Goal: Information Seeking & Learning: Learn about a topic

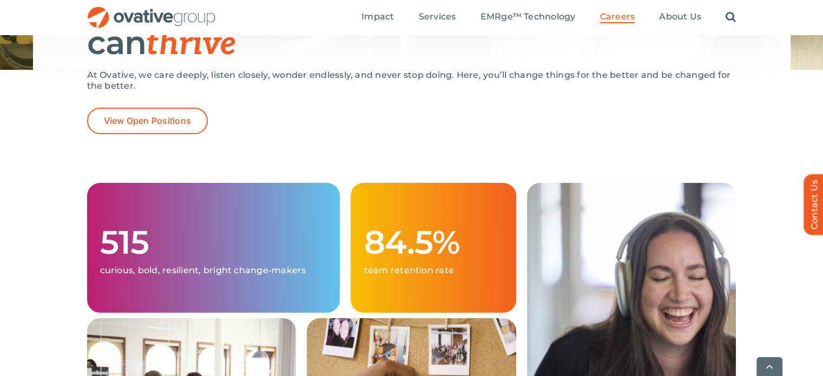
scroll to position [217, 0]
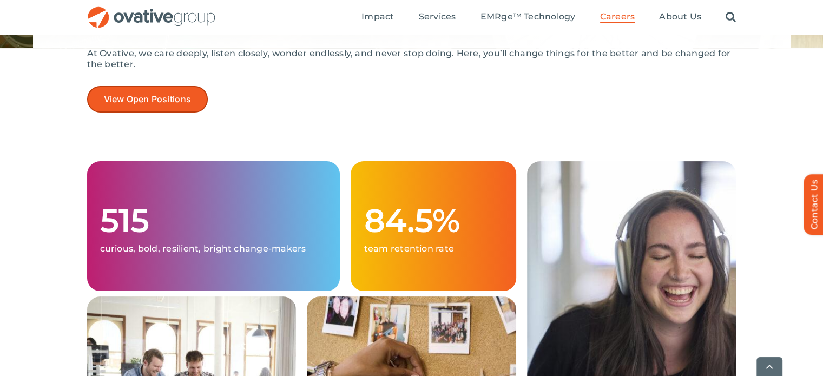
click at [192, 109] on link "View Open Positions" at bounding box center [147, 99] width 121 height 27
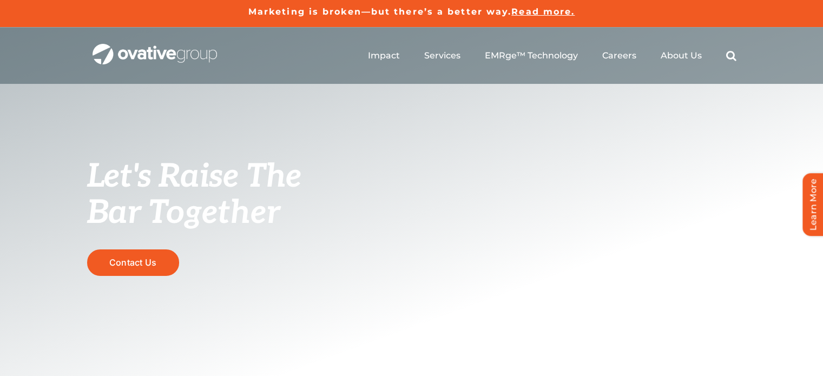
click at [659, 58] on ul "Impact Expert Insights Case Studies Awards & Press Services Media Measurement C…" at bounding box center [552, 55] width 369 height 35
click at [666, 55] on span "About Us" at bounding box center [681, 55] width 41 height 11
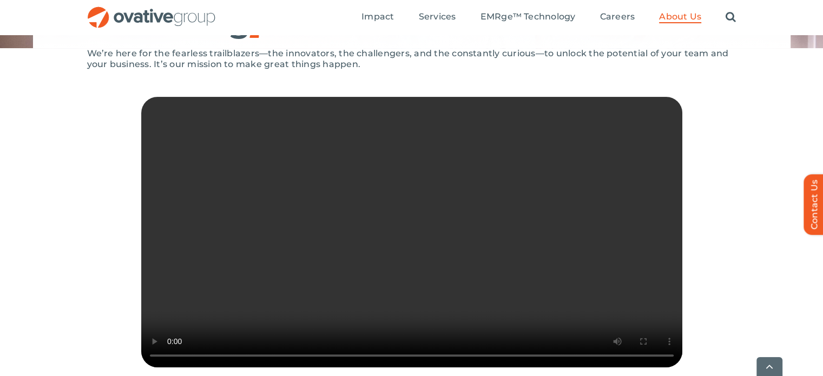
scroll to position [325, 0]
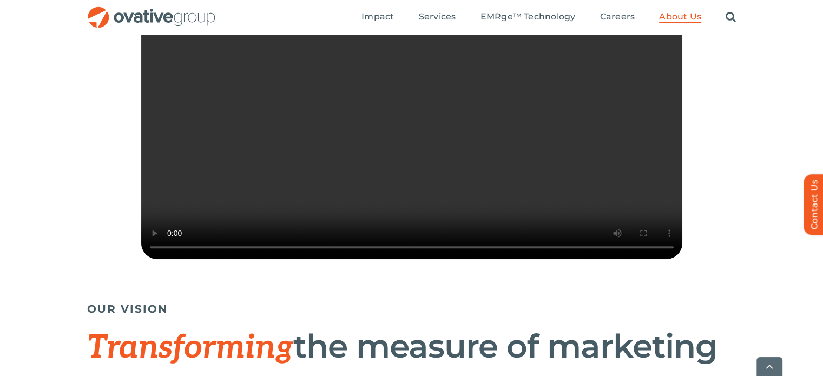
click at [391, 229] on video "Sorry, your browser doesn't support embedded videos." at bounding box center [411, 124] width 541 height 271
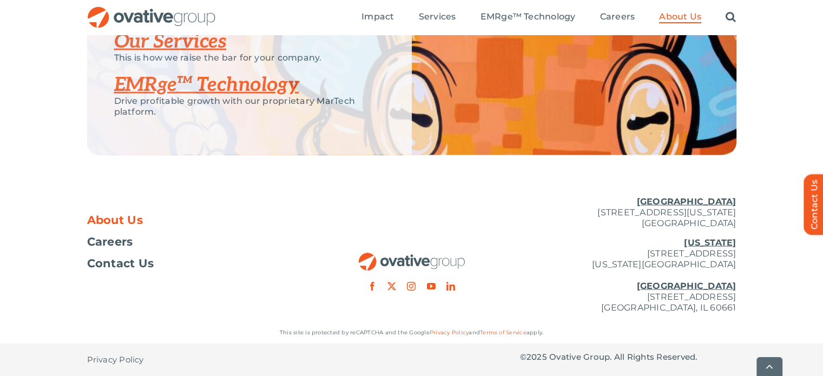
scroll to position [2382, 0]
click at [412, 291] on link "instagram" at bounding box center [411, 286] width 9 height 9
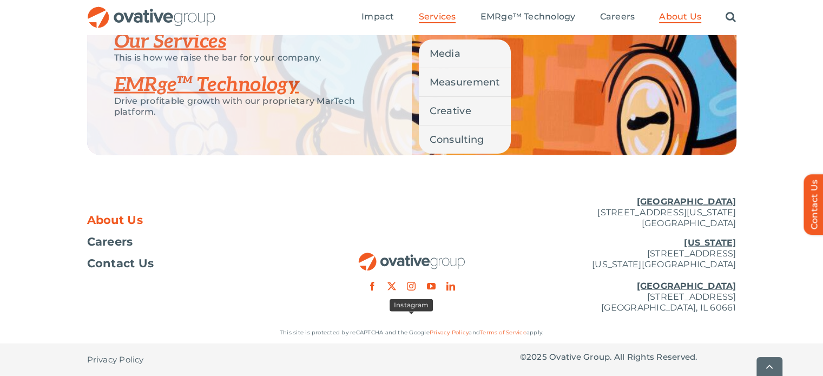
click at [437, 16] on span "Services" at bounding box center [437, 16] width 37 height 11
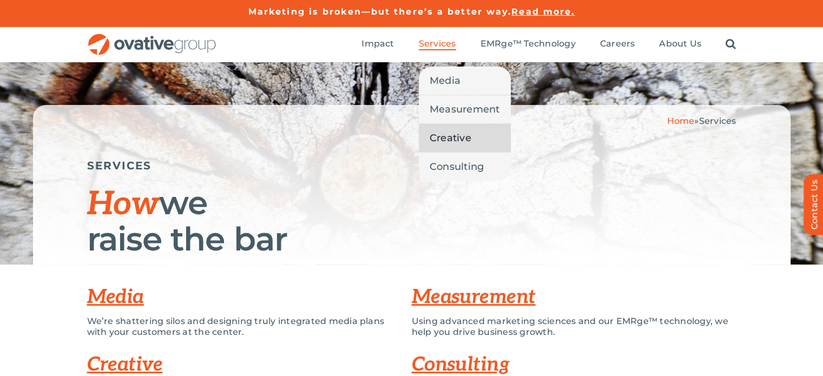
click at [446, 132] on span "Creative" at bounding box center [451, 137] width 42 height 15
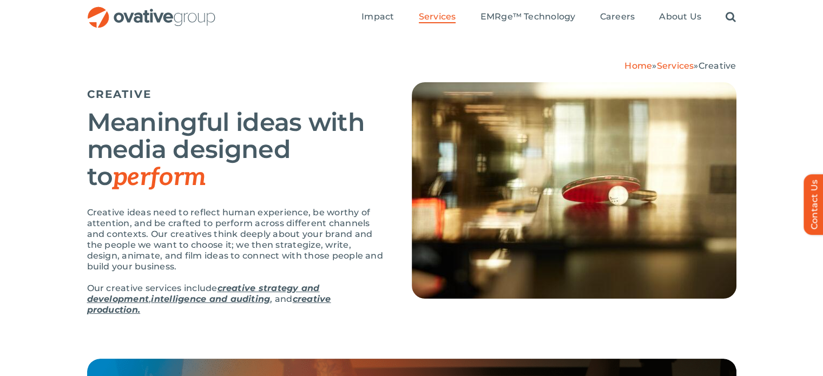
scroll to position [54, 0]
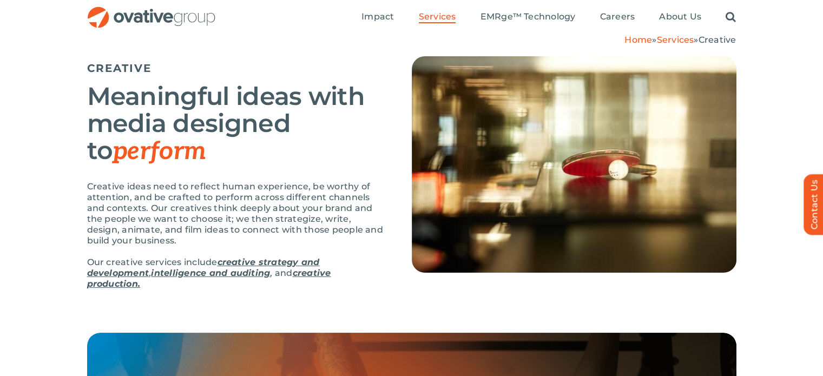
click at [134, 278] on link "creative strategy and development" at bounding box center [203, 267] width 233 height 21
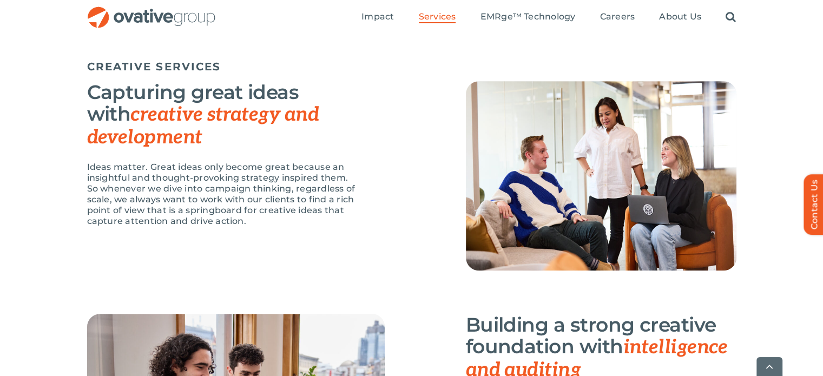
scroll to position [876, 0]
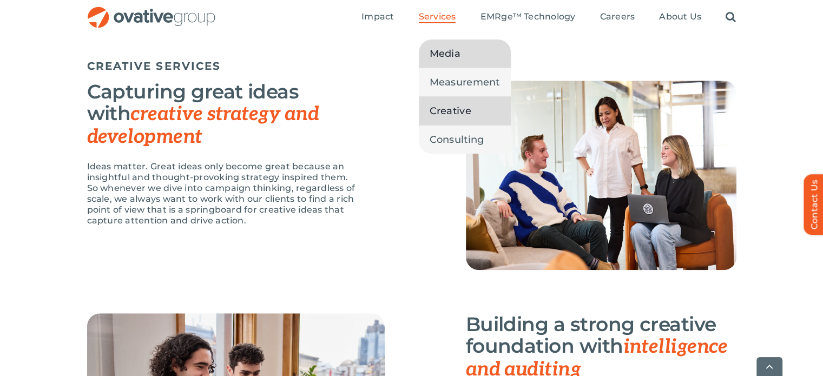
click at [457, 62] on link "Media" at bounding box center [465, 54] width 92 height 28
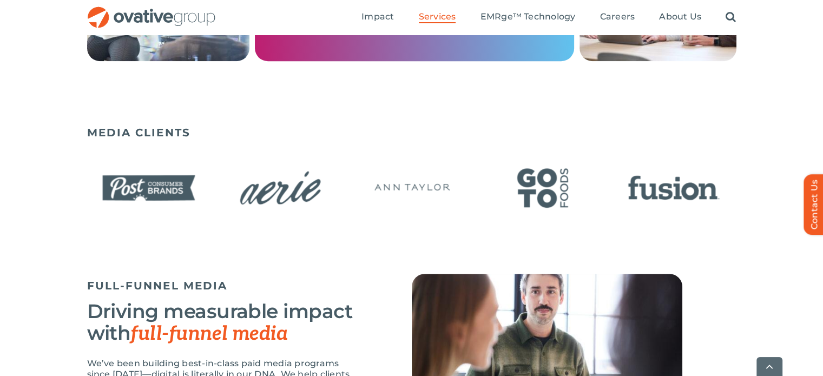
scroll to position [704, 0]
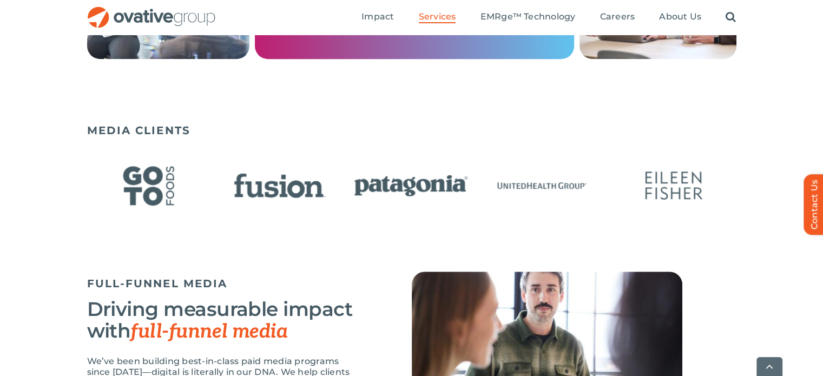
click at [373, 192] on img "21 / 23" at bounding box center [411, 185] width 124 height 51
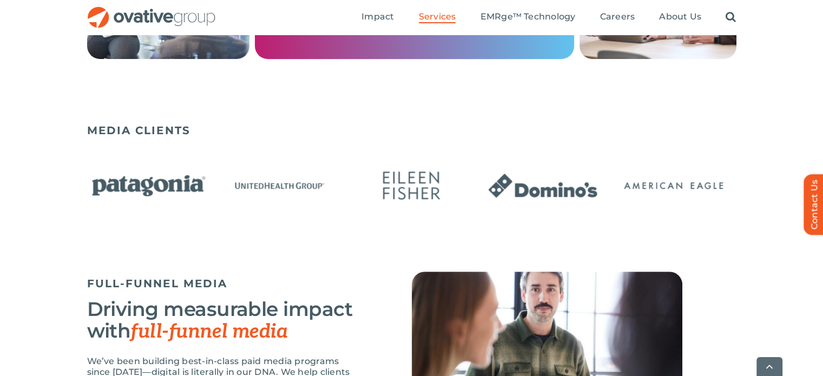
click at [699, 218] on div at bounding box center [412, 187] width 650 height 62
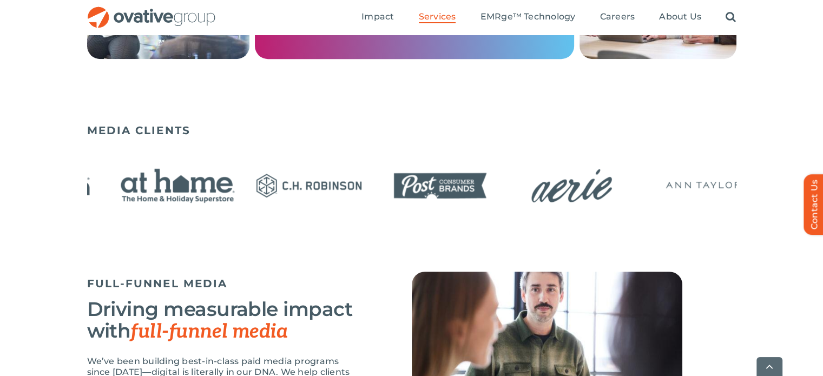
click at [605, 218] on div at bounding box center [412, 187] width 650 height 62
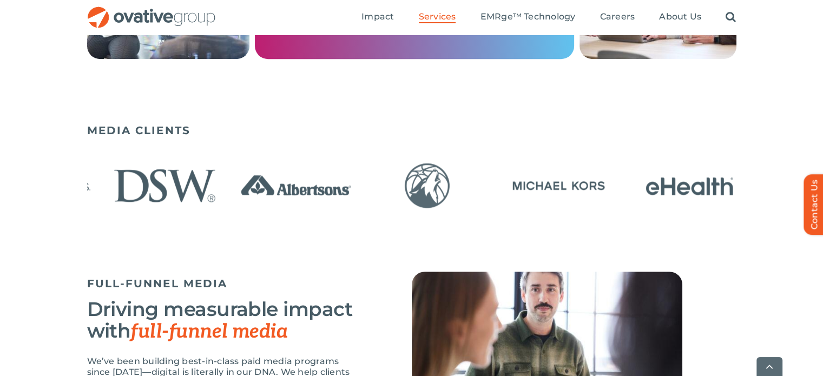
click at [543, 193] on img "12 / 23" at bounding box center [558, 185] width 124 height 51
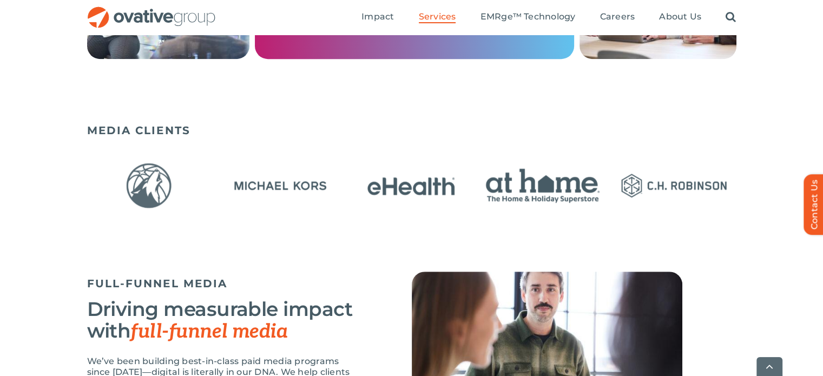
click at [647, 218] on div "MEDIA CLIENTS" at bounding box center [412, 179] width 650 height 121
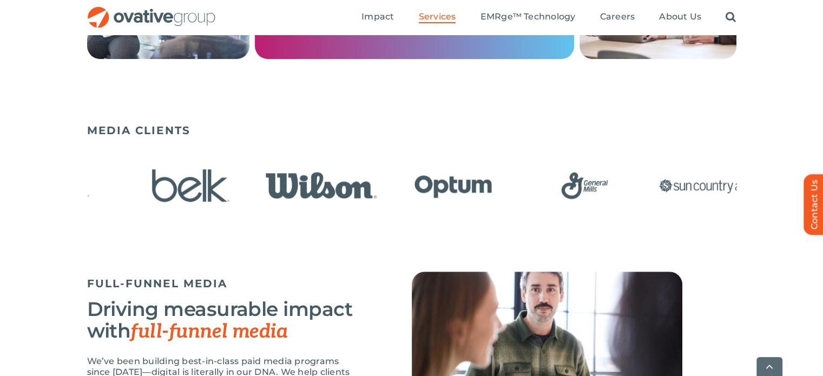
click at [384, 177] on div at bounding box center [60, 187] width 650 height 62
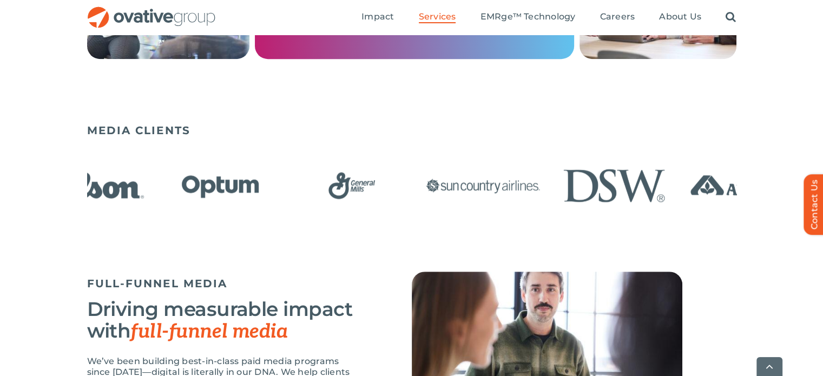
click at [414, 204] on img "7 / 23" at bounding box center [352, 185] width 124 height 51
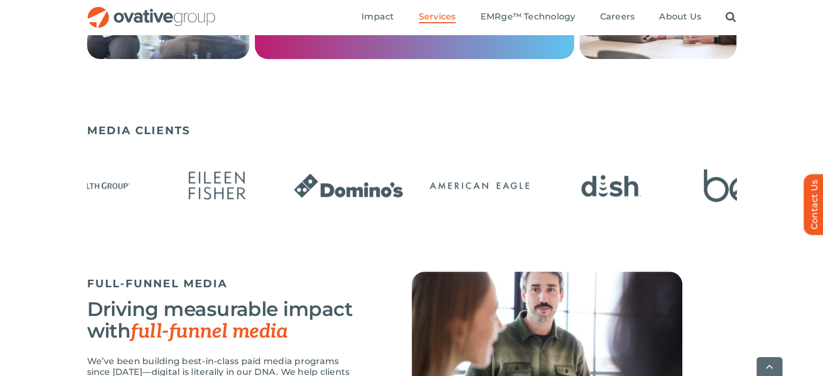
click at [411, 199] on img "1 / 23" at bounding box center [348, 185] width 124 height 51
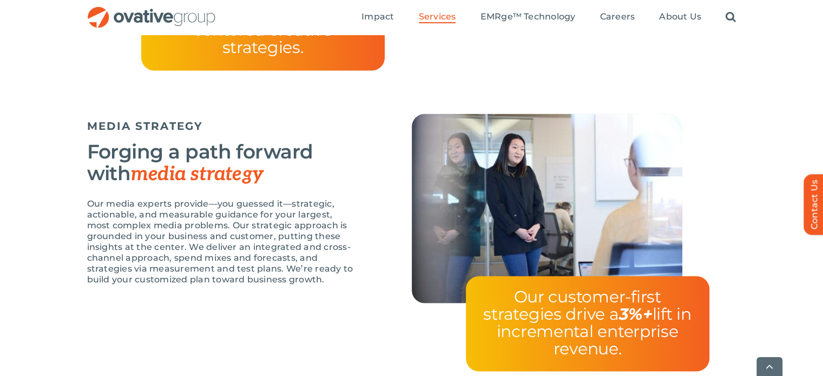
scroll to position [2003, 0]
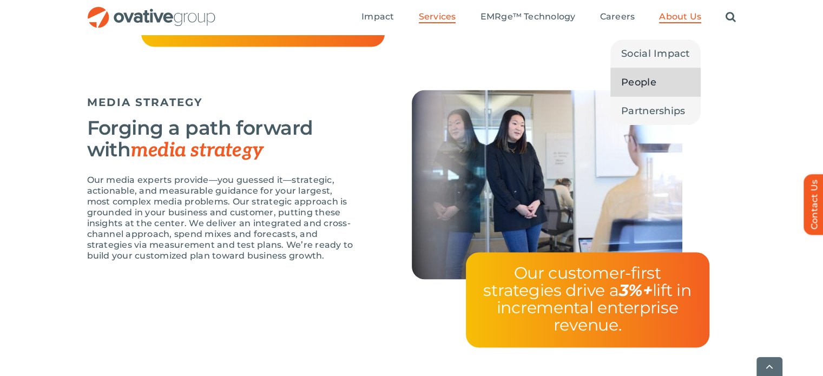
click at [663, 68] on link "People" at bounding box center [656, 82] width 90 height 28
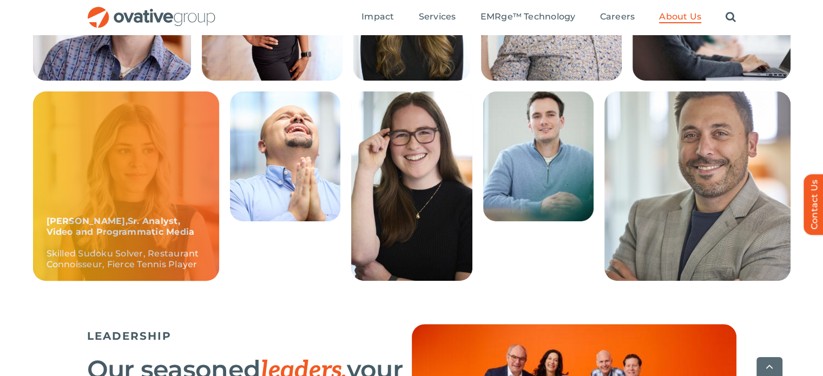
scroll to position [433, 0]
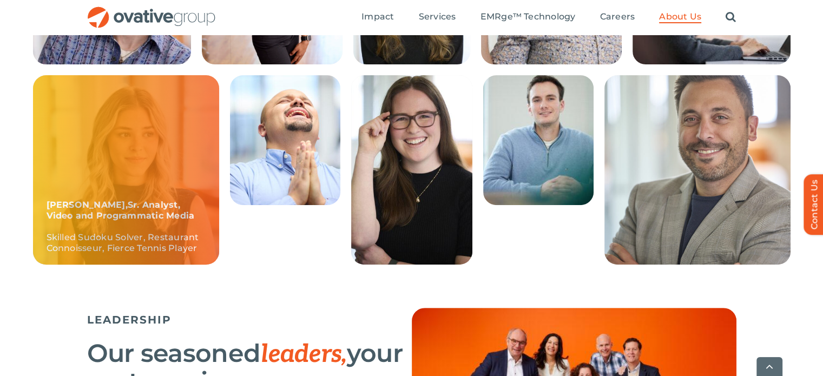
click at [160, 182] on div "Sadie, Sr. Analyst, Video and Programmatic Media Skilled Sudoku Solver, Restaur…" at bounding box center [126, 169] width 186 height 189
click at [163, 199] on div "Sadie, Sr. Analyst, Video and Programmatic Media Skilled Sudoku Solver, Restaur…" at bounding box center [126, 169] width 186 height 189
click at [190, 222] on p "Sadie, Sr. Analyst, Video and Programmatic Media Skilled Sudoku Solver, Restaur…" at bounding box center [126, 227] width 159 height 54
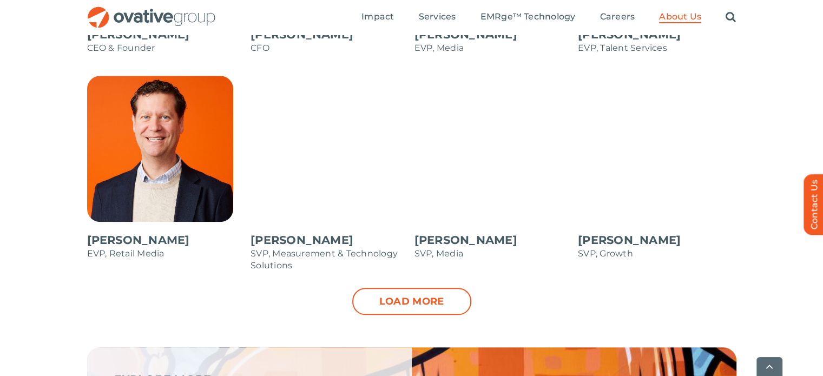
scroll to position [1137, 0]
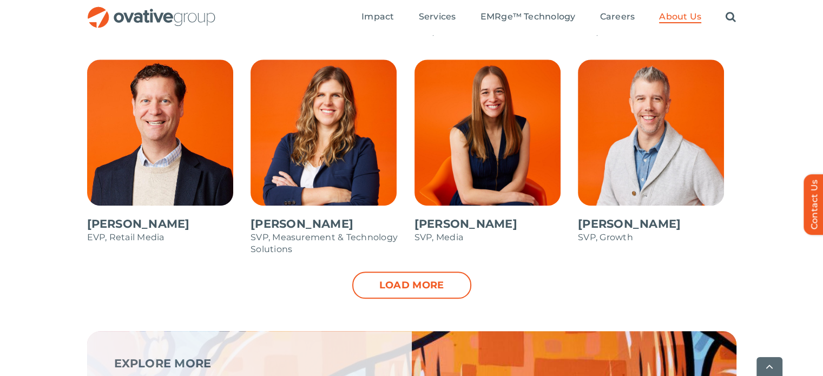
click at [394, 270] on li "Beth McKigney SVP, Measurement & Technology Solutions" at bounding box center [330, 163] width 164 height 218
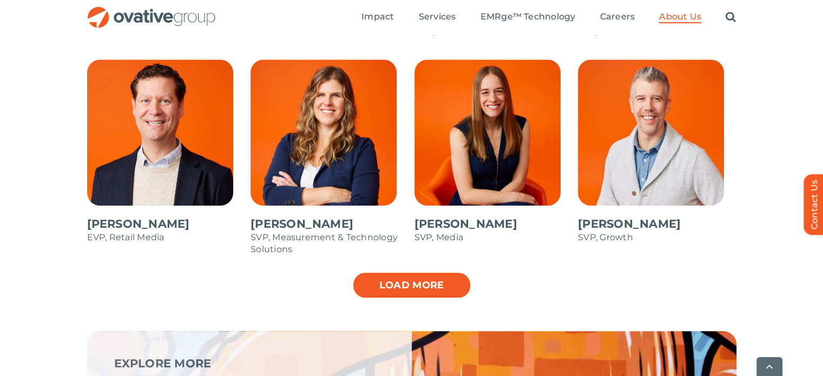
click at [398, 279] on link "Load more" at bounding box center [411, 285] width 119 height 27
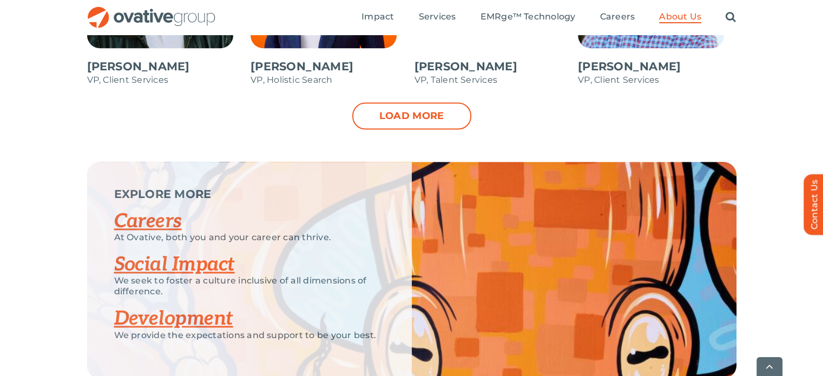
scroll to position [1732, 0]
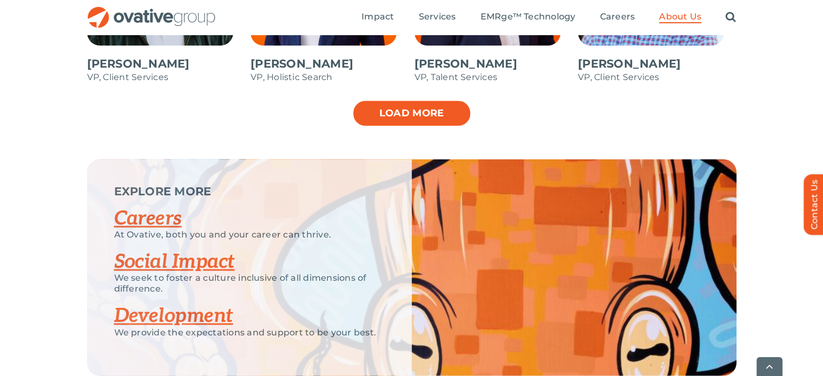
click at [396, 107] on link "Load more" at bounding box center [411, 113] width 119 height 27
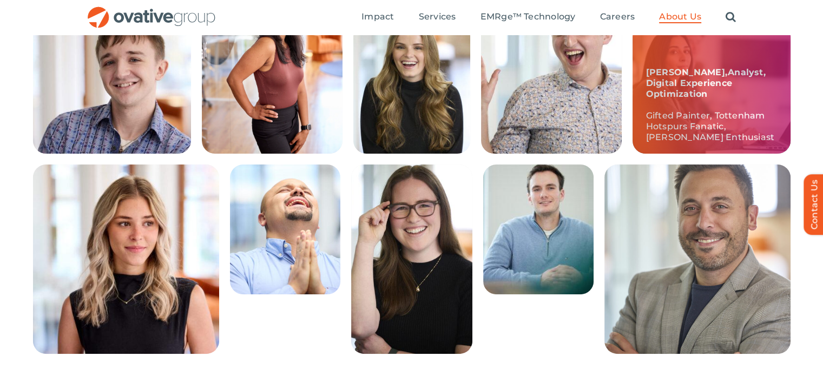
scroll to position [325, 0]
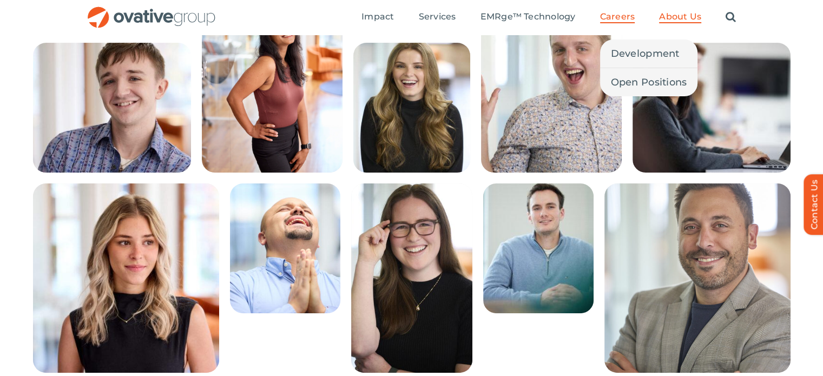
click at [620, 18] on span "Careers" at bounding box center [617, 16] width 35 height 11
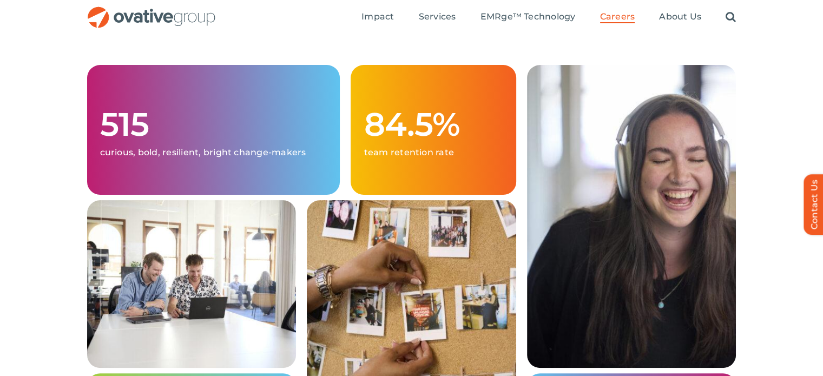
scroll to position [162, 0]
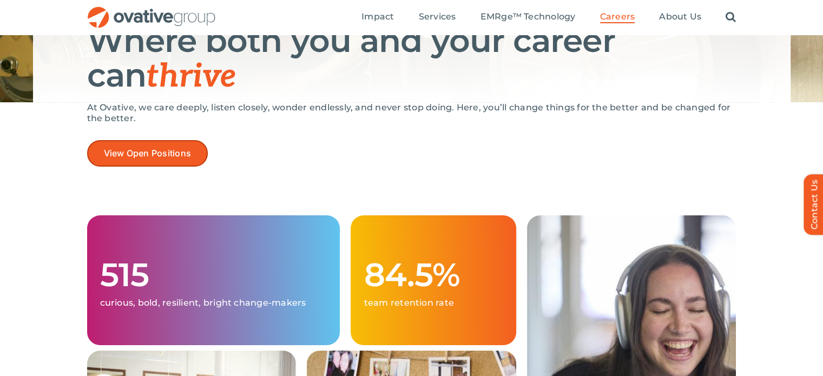
click at [199, 158] on link "View Open Positions" at bounding box center [147, 153] width 121 height 27
